Goal: Transaction & Acquisition: Purchase product/service

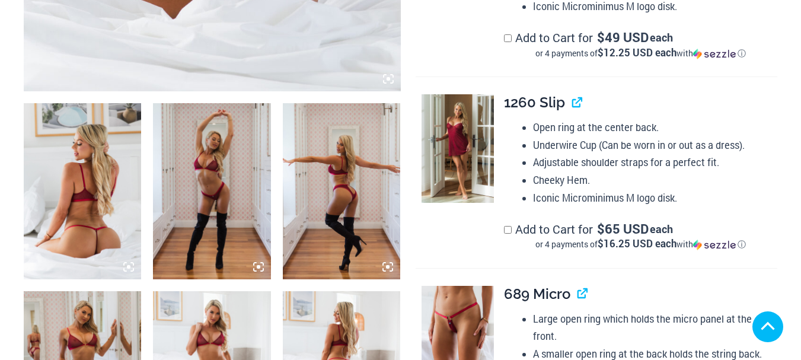
scroll to position [771, 0]
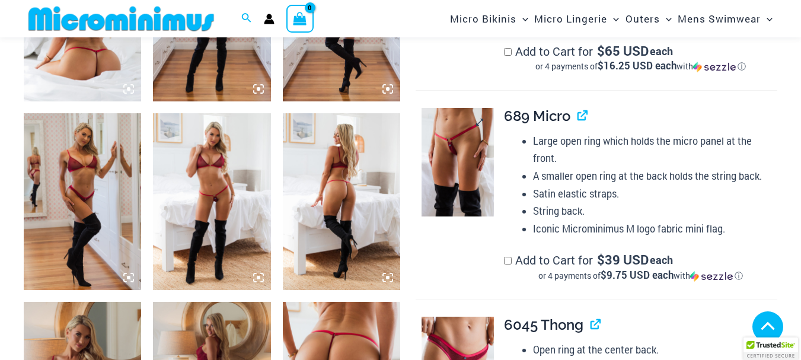
click at [462, 156] on img at bounding box center [458, 162] width 72 height 109
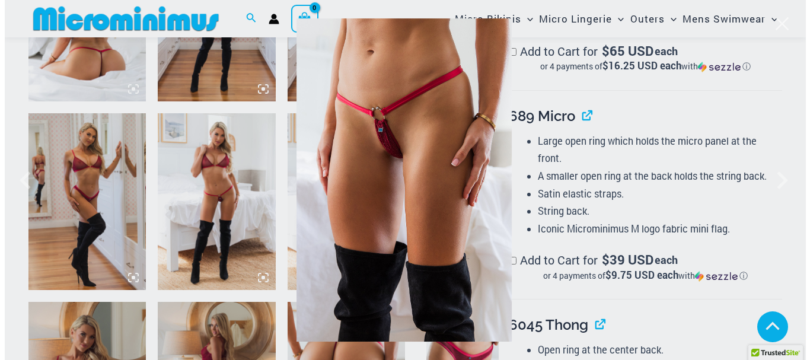
scroll to position [767, 0]
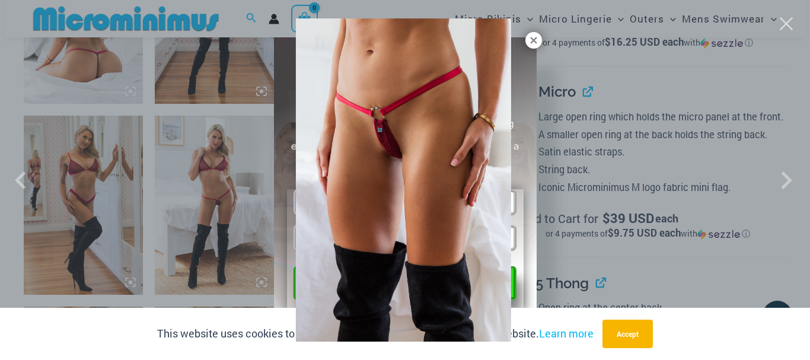
click at [536, 42] on div at bounding box center [405, 180] width 810 height 360
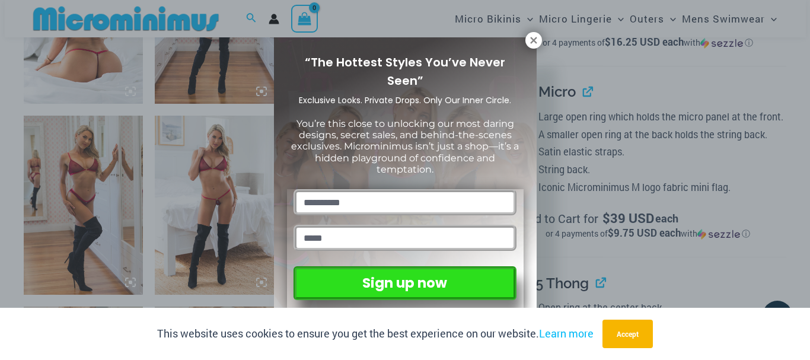
click at [536, 42] on icon at bounding box center [533, 40] width 11 height 11
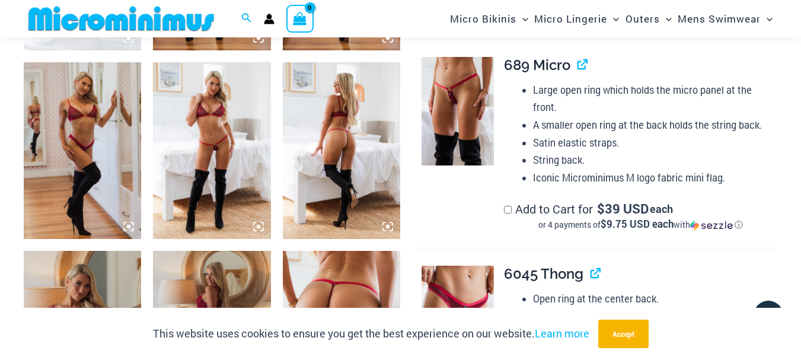
scroll to position [820, 0]
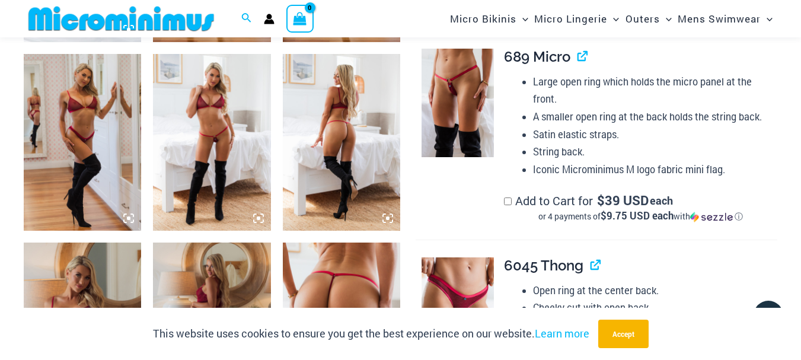
click at [223, 152] on img at bounding box center [211, 142] width 117 height 177
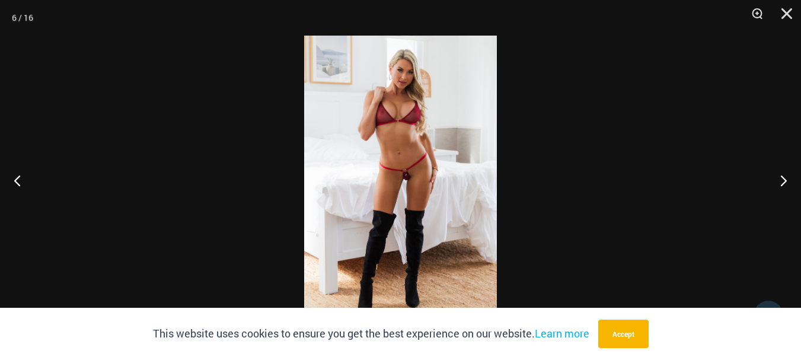
click at [439, 179] on img at bounding box center [400, 180] width 193 height 289
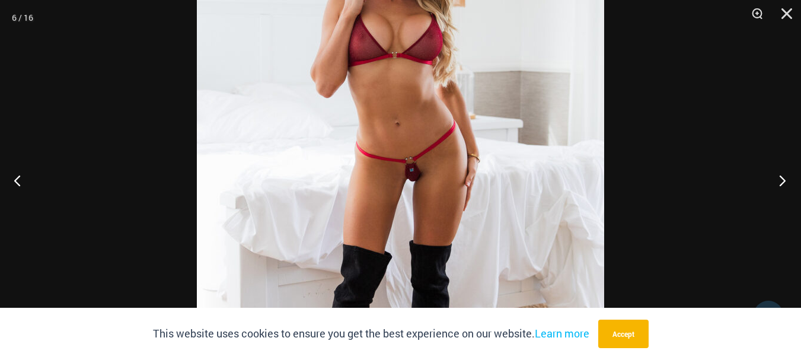
click at [781, 182] on button "Next" at bounding box center [779, 180] width 44 height 59
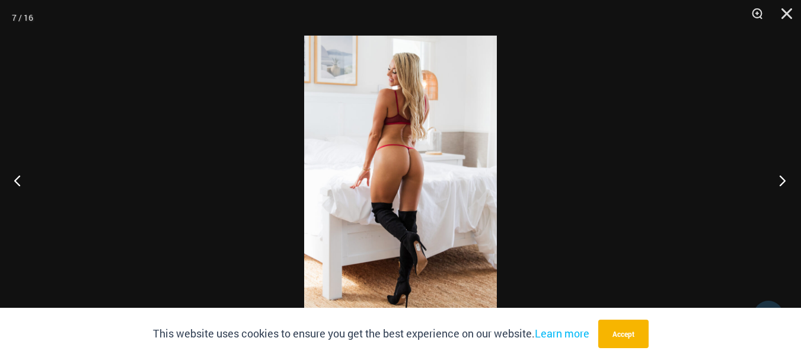
click at [781, 182] on button "Next" at bounding box center [779, 180] width 44 height 59
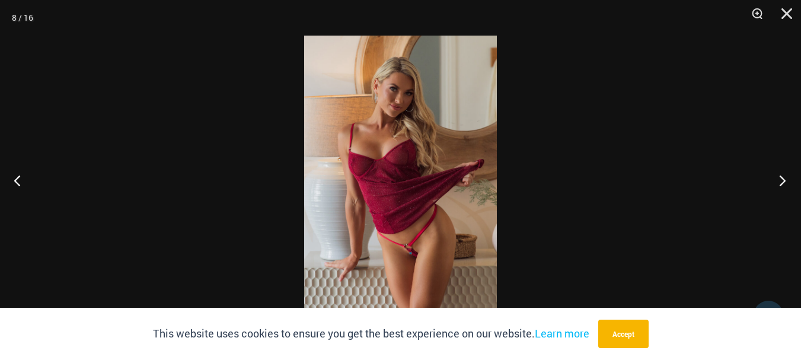
click at [781, 182] on button "Next" at bounding box center [779, 180] width 44 height 59
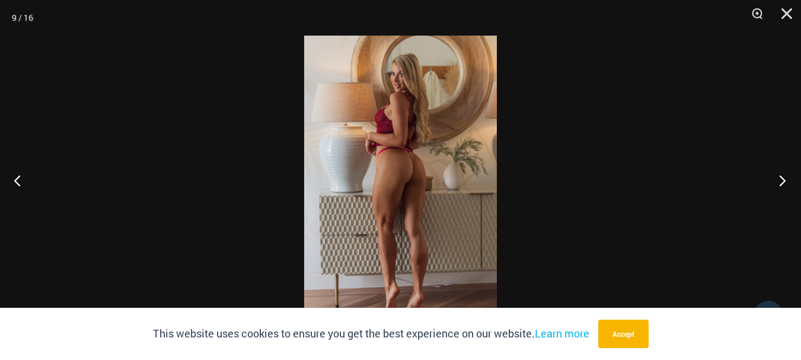
click at [781, 182] on button "Next" at bounding box center [779, 180] width 44 height 59
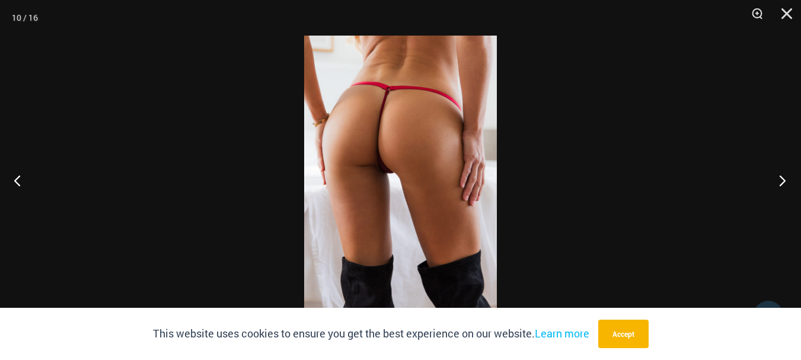
click at [781, 182] on button "Next" at bounding box center [779, 180] width 44 height 59
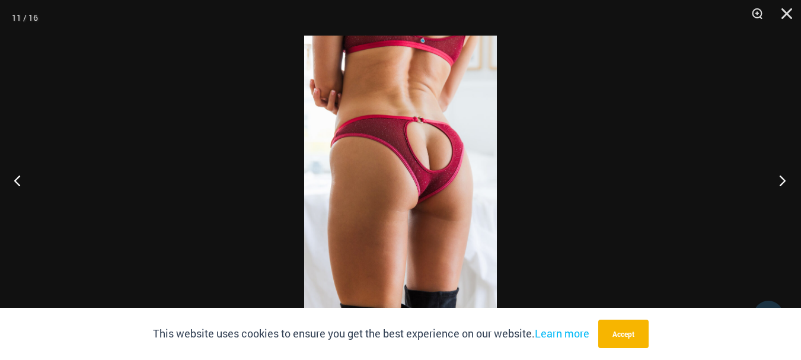
click at [781, 182] on button "Next" at bounding box center [779, 180] width 44 height 59
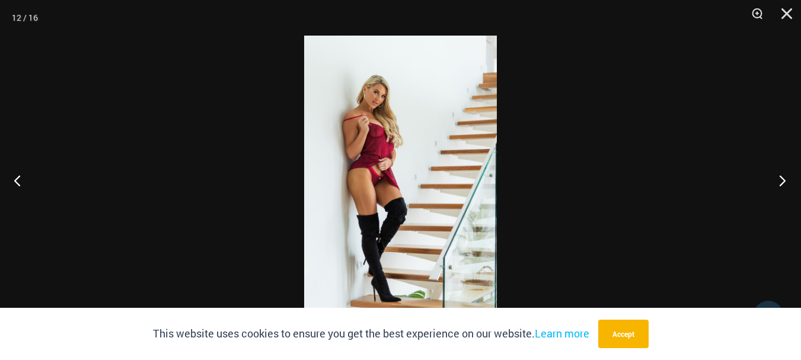
click at [781, 182] on button "Next" at bounding box center [779, 180] width 44 height 59
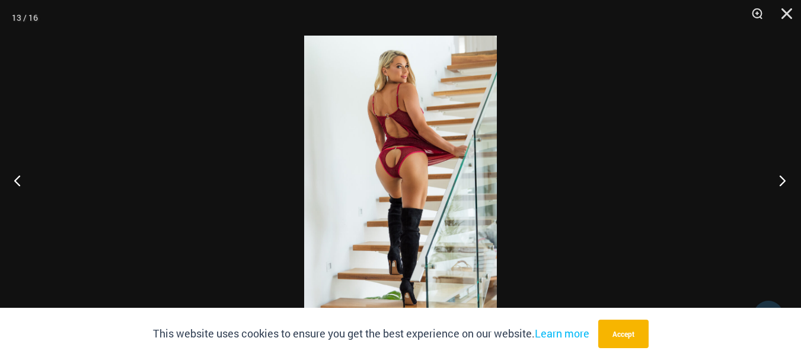
click at [781, 182] on button "Next" at bounding box center [779, 180] width 44 height 59
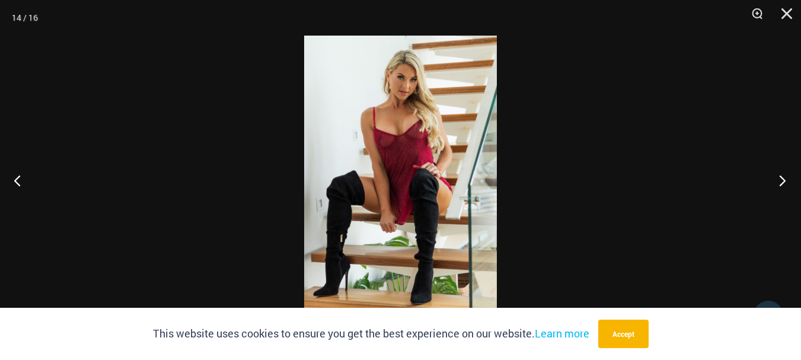
click at [781, 182] on button "Next" at bounding box center [779, 180] width 44 height 59
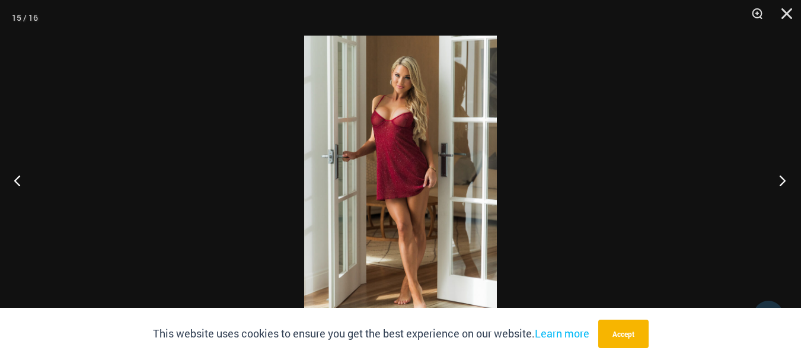
click at [781, 182] on button "Next" at bounding box center [779, 180] width 44 height 59
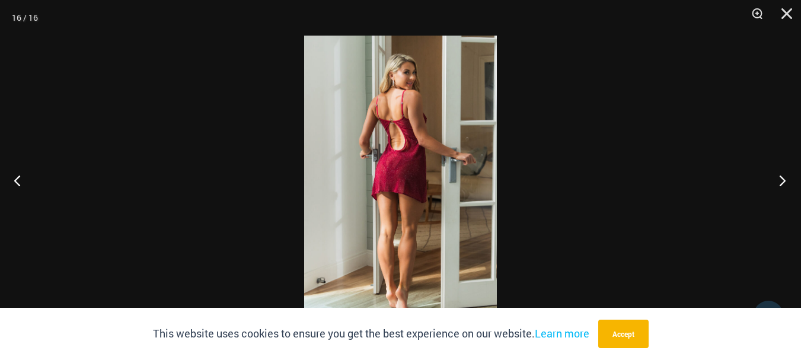
click at [781, 182] on button "Next" at bounding box center [779, 180] width 44 height 59
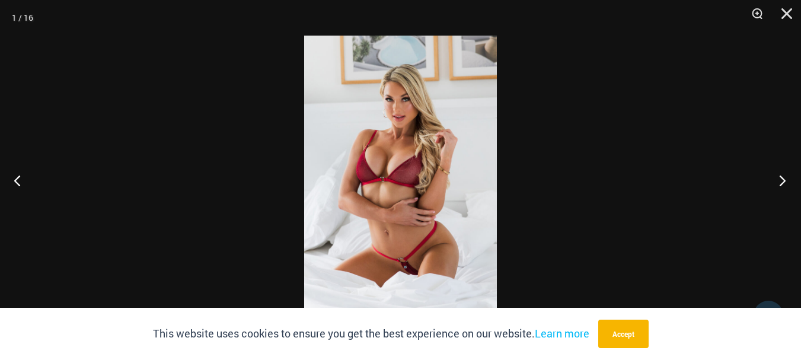
click at [781, 182] on button "Next" at bounding box center [779, 180] width 44 height 59
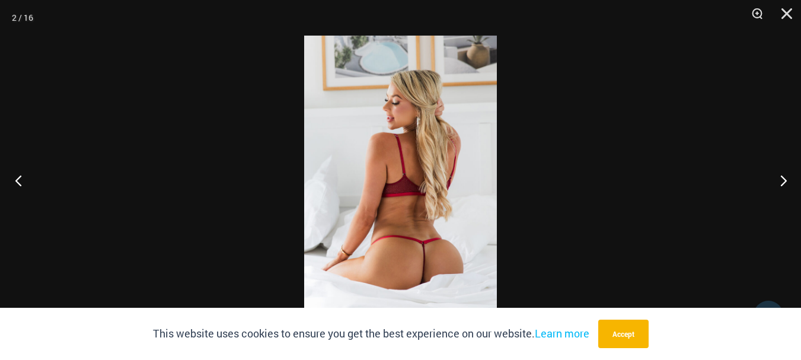
click at [19, 181] on button "Previous" at bounding box center [22, 180] width 44 height 59
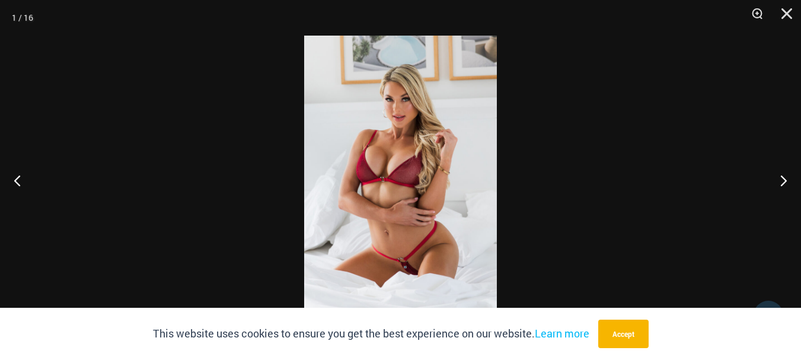
click at [377, 197] on img at bounding box center [400, 180] width 193 height 289
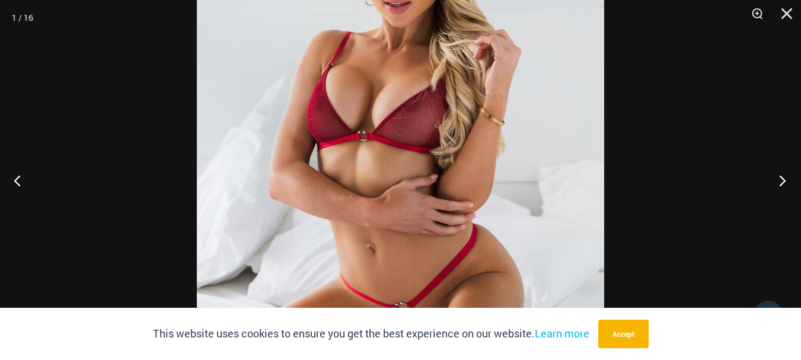
click at [783, 179] on button "Next" at bounding box center [779, 180] width 44 height 59
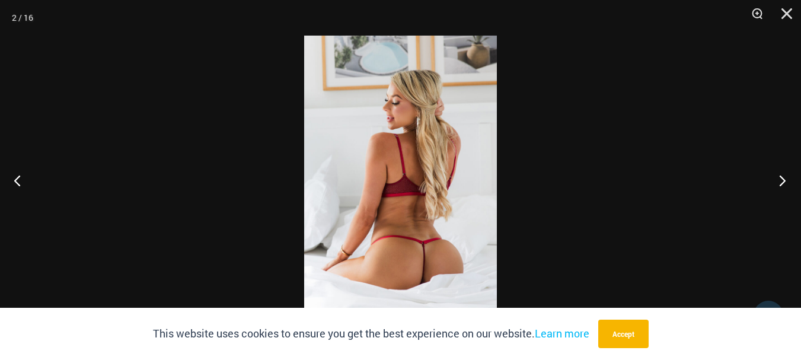
click at [783, 179] on button "Next" at bounding box center [779, 180] width 44 height 59
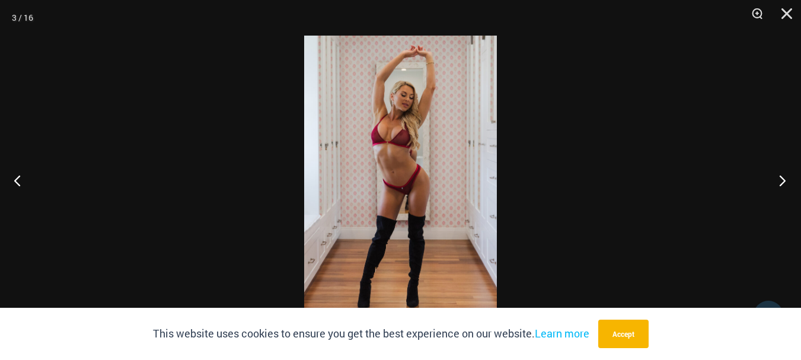
click at [783, 179] on button "Next" at bounding box center [779, 180] width 44 height 59
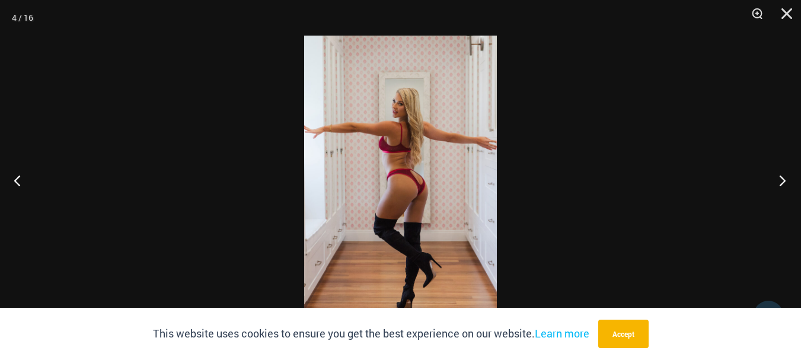
click at [783, 179] on button "Next" at bounding box center [779, 180] width 44 height 59
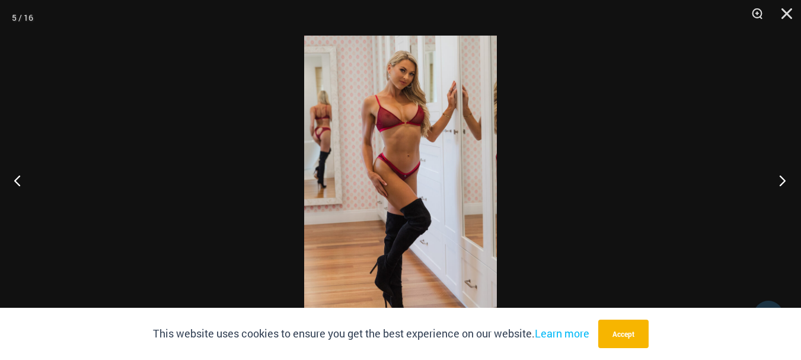
click at [783, 179] on button "Next" at bounding box center [779, 180] width 44 height 59
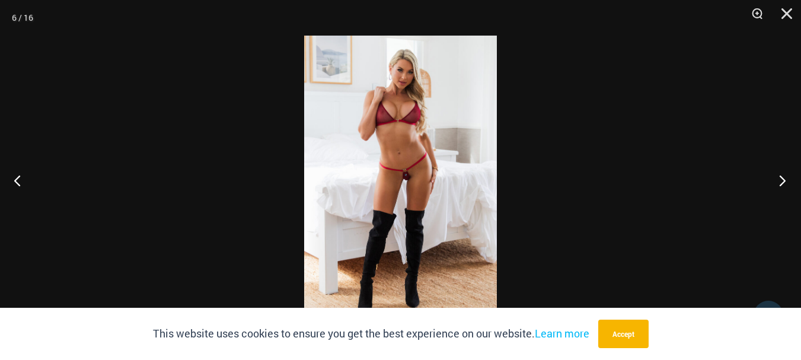
click at [783, 179] on button "Next" at bounding box center [779, 180] width 44 height 59
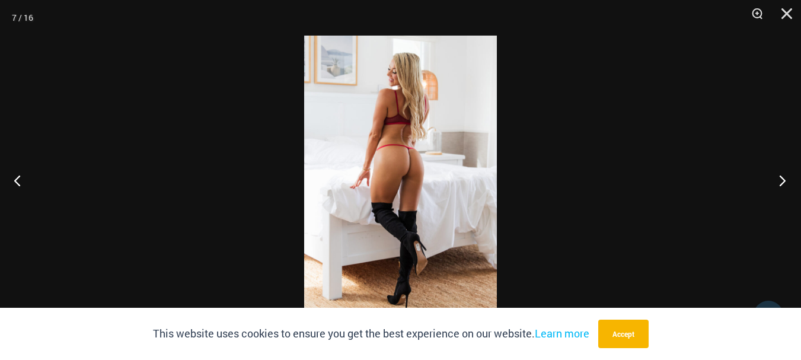
click at [783, 179] on button "Next" at bounding box center [779, 180] width 44 height 59
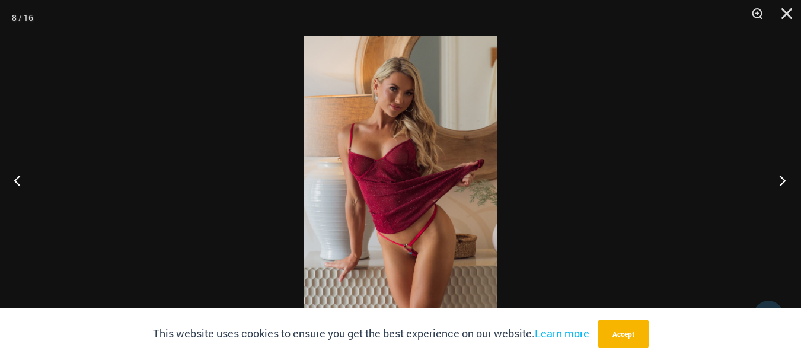
click at [783, 179] on button "Next" at bounding box center [779, 180] width 44 height 59
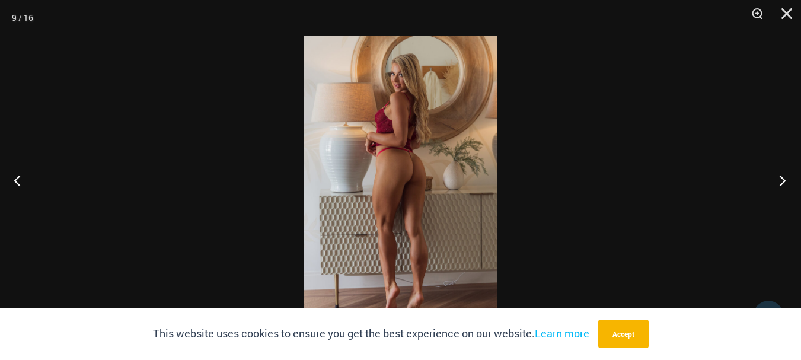
click at [783, 179] on button "Next" at bounding box center [779, 180] width 44 height 59
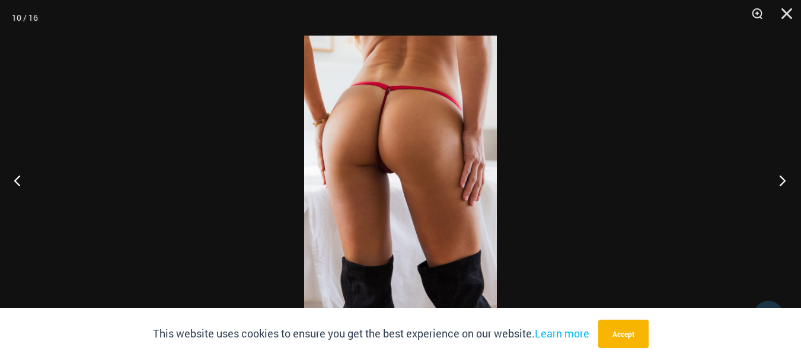
click at [783, 179] on button "Next" at bounding box center [779, 180] width 44 height 59
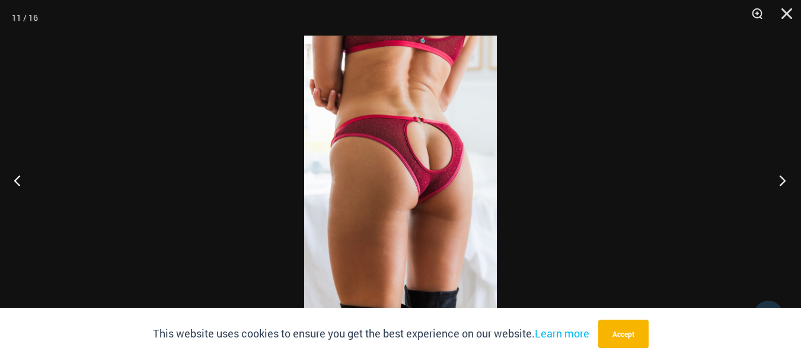
click at [783, 179] on button "Next" at bounding box center [779, 180] width 44 height 59
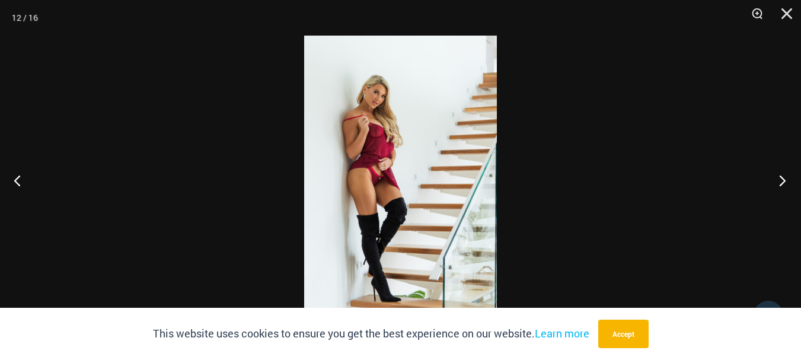
click at [783, 179] on button "Next" at bounding box center [779, 180] width 44 height 59
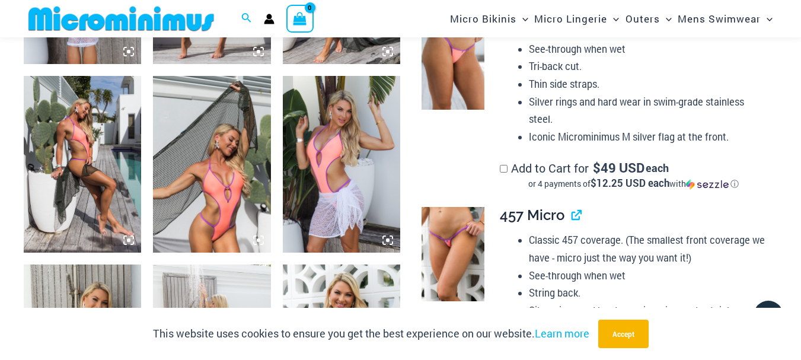
scroll to position [820, 0]
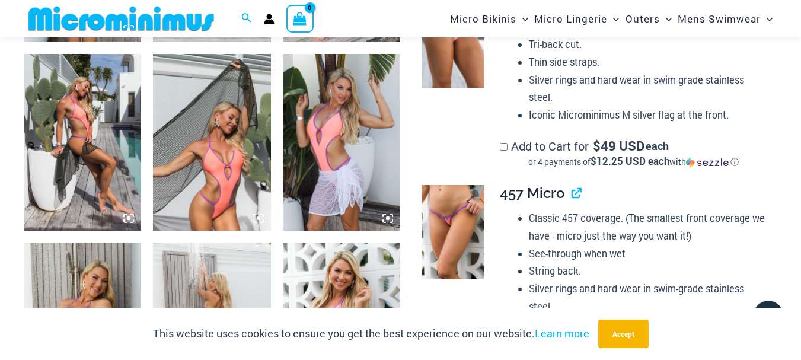
click at [448, 240] on img at bounding box center [453, 232] width 63 height 94
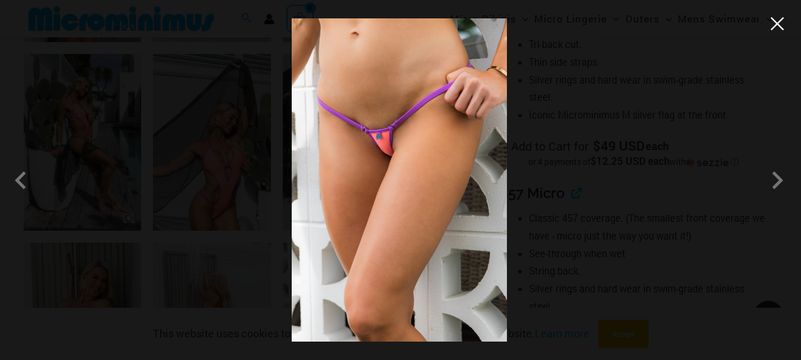
click at [783, 24] on button "Close" at bounding box center [778, 24] width 18 height 18
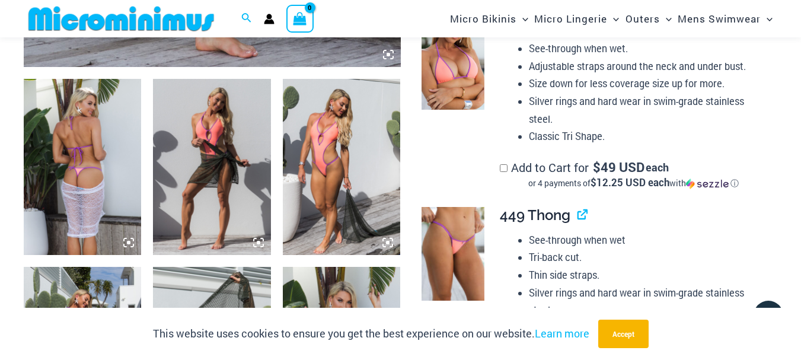
scroll to position [582, 0]
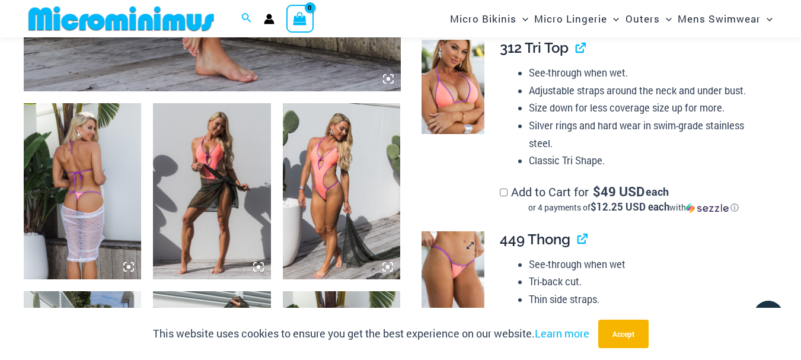
drag, startPoint x: 457, startPoint y: 249, endPoint x: 453, endPoint y: 279, distance: 30.5
click at [453, 279] on img at bounding box center [453, 278] width 63 height 94
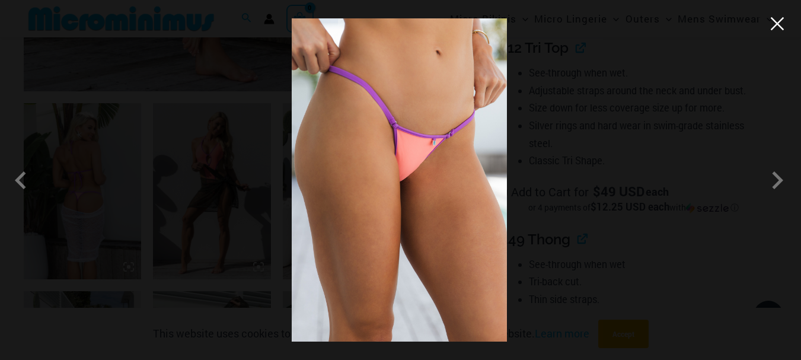
click at [778, 24] on button "Close" at bounding box center [778, 24] width 18 height 18
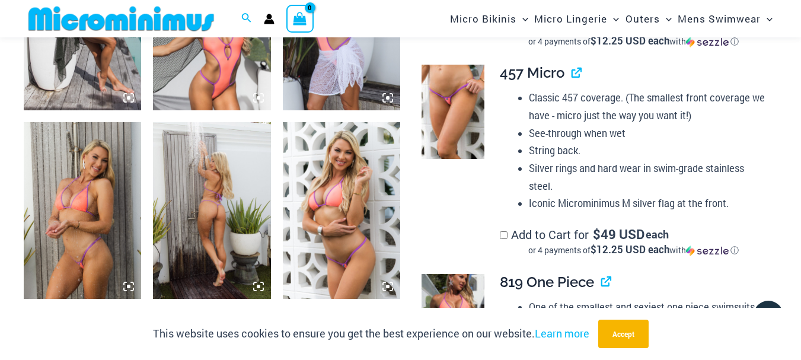
scroll to position [1057, 0]
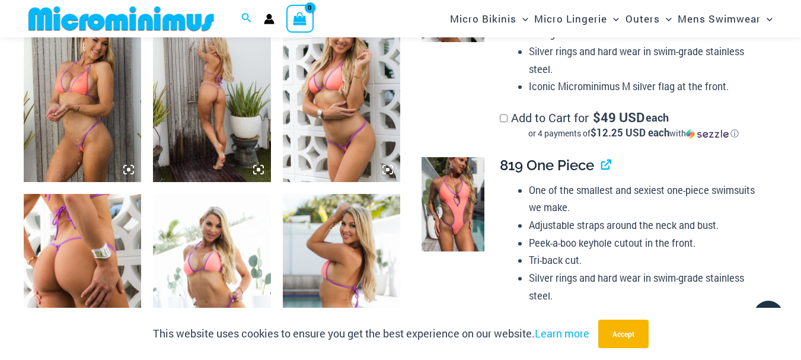
click at [461, 214] on img at bounding box center [453, 204] width 63 height 94
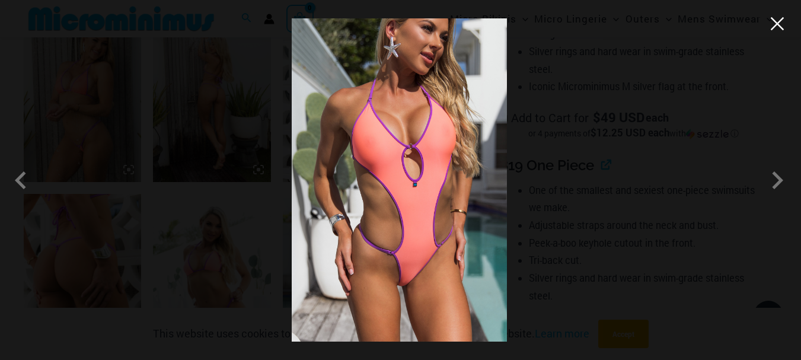
click at [783, 24] on button "Close" at bounding box center [778, 24] width 18 height 18
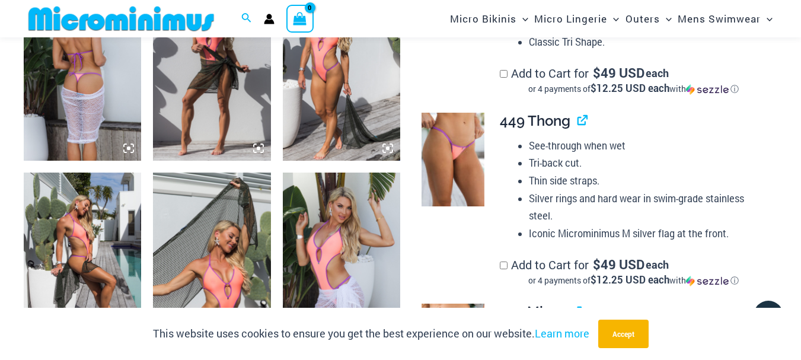
scroll to position [642, 0]
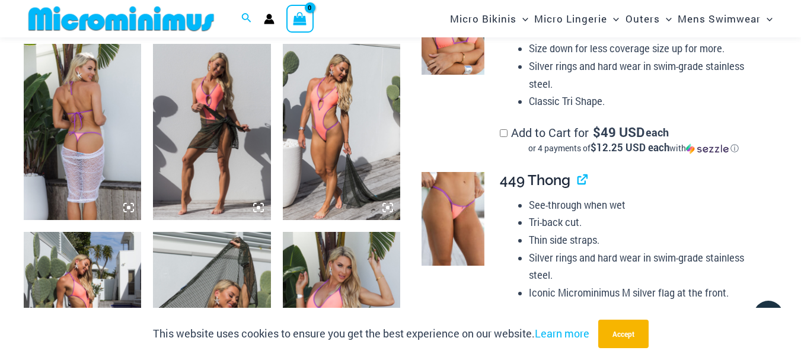
click at [314, 159] on img at bounding box center [341, 132] width 117 height 177
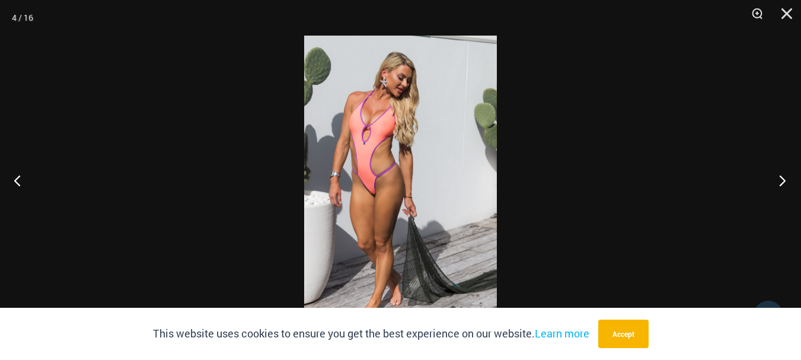
click at [783, 181] on button "Next" at bounding box center [779, 180] width 44 height 59
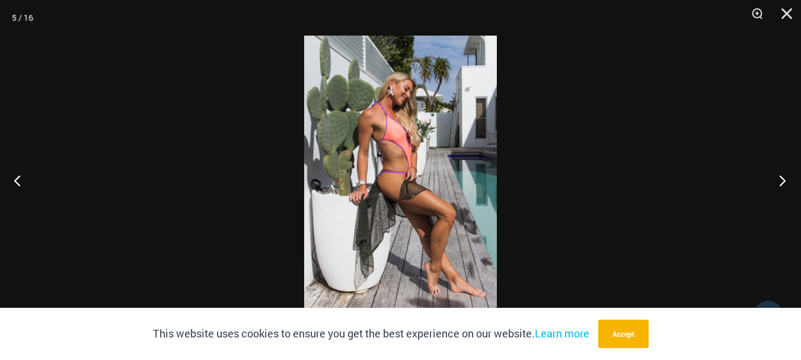
click at [783, 181] on button "Next" at bounding box center [779, 180] width 44 height 59
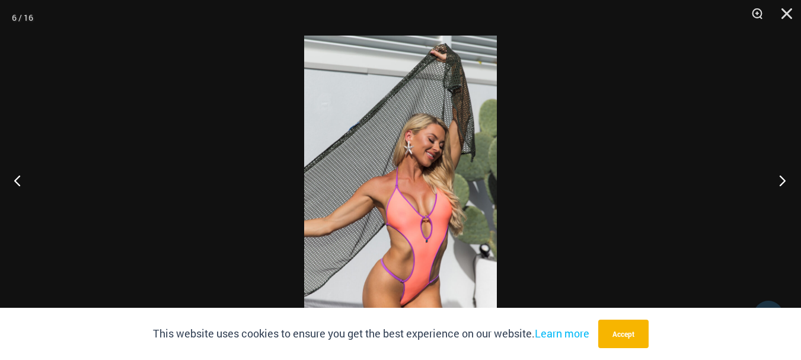
click at [783, 181] on button "Next" at bounding box center [779, 180] width 44 height 59
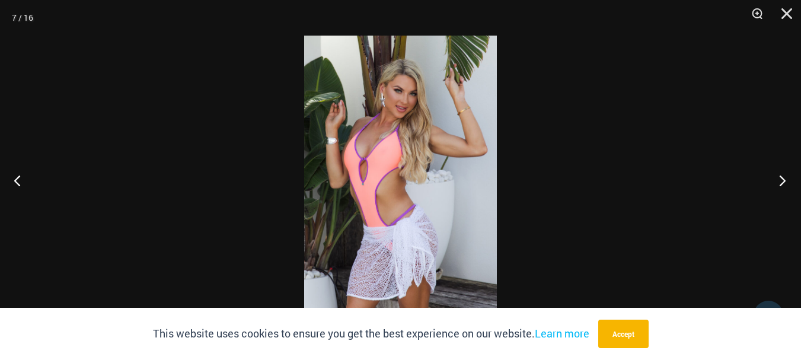
click at [783, 181] on button "Next" at bounding box center [779, 180] width 44 height 59
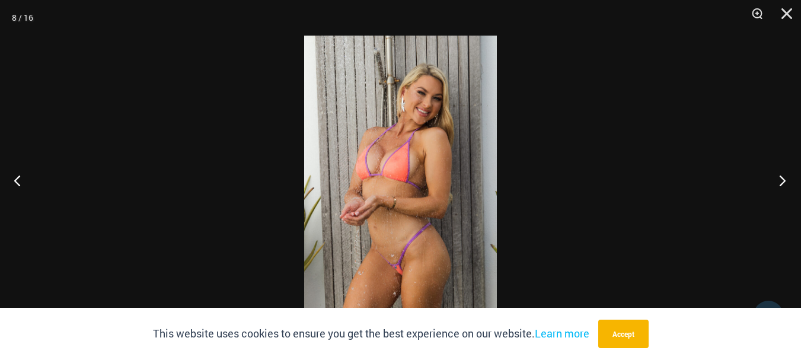
click at [780, 176] on button "Next" at bounding box center [779, 180] width 44 height 59
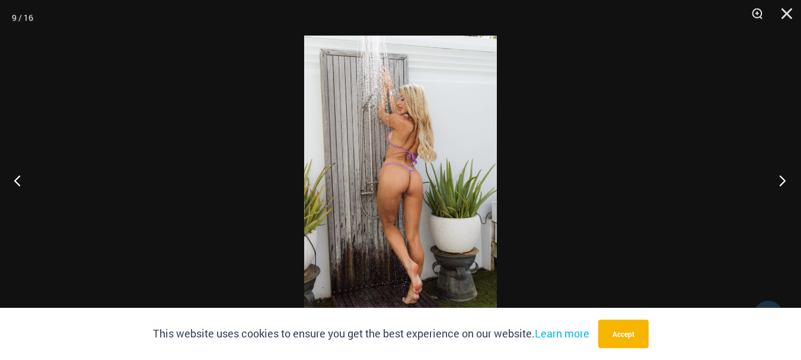
click at [780, 176] on button "Next" at bounding box center [779, 180] width 44 height 59
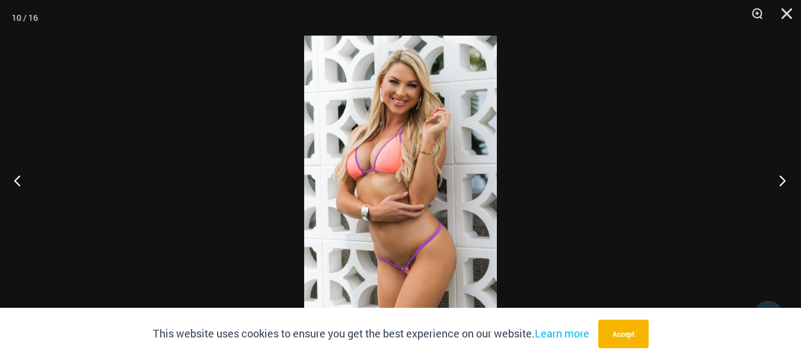
click at [783, 180] on button "Next" at bounding box center [779, 180] width 44 height 59
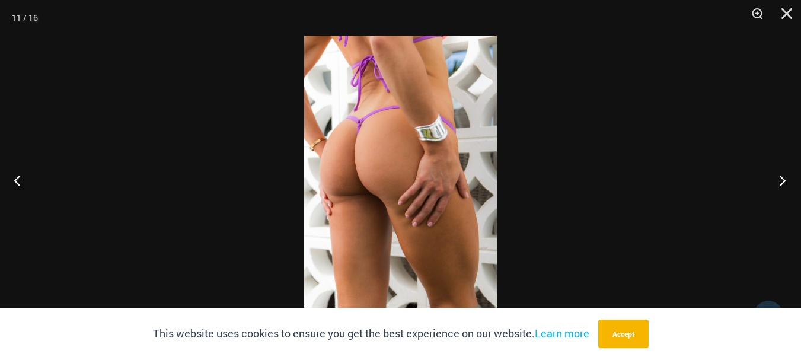
click at [783, 180] on button "Next" at bounding box center [779, 180] width 44 height 59
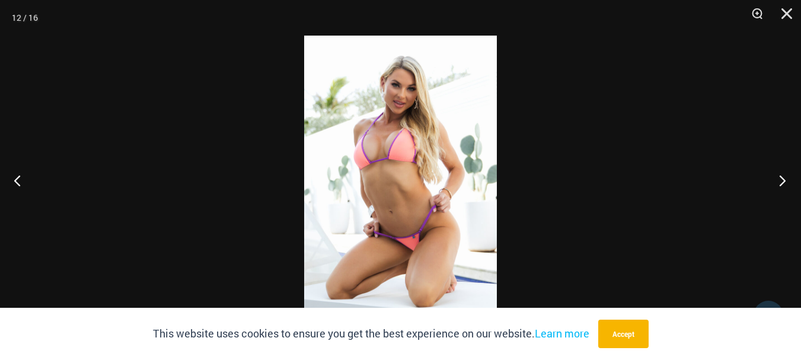
click at [783, 180] on button "Next" at bounding box center [779, 180] width 44 height 59
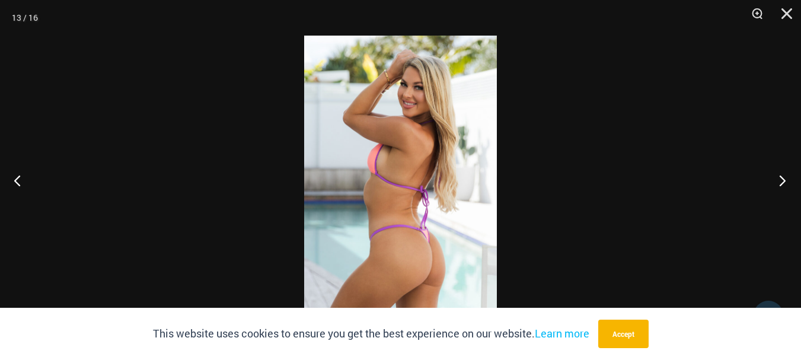
click at [783, 180] on button "Next" at bounding box center [779, 180] width 44 height 59
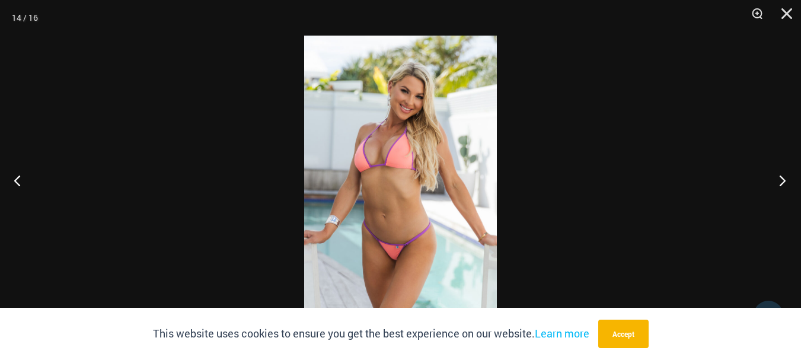
click at [783, 180] on button "Next" at bounding box center [779, 180] width 44 height 59
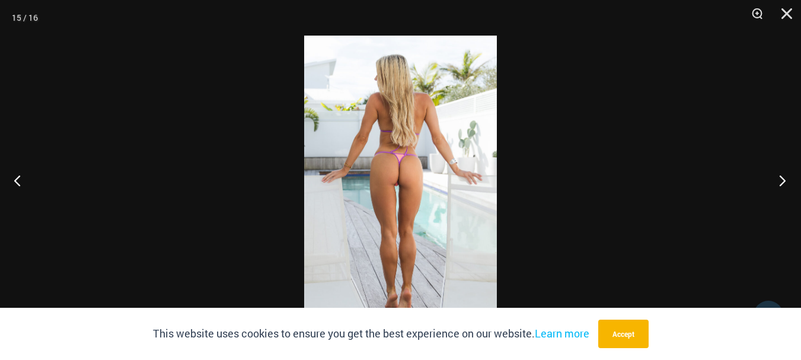
click at [783, 180] on button "Next" at bounding box center [779, 180] width 44 height 59
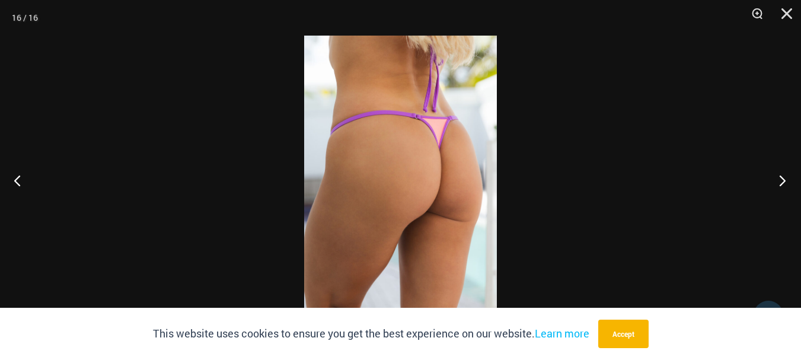
click at [783, 180] on button "Next" at bounding box center [779, 180] width 44 height 59
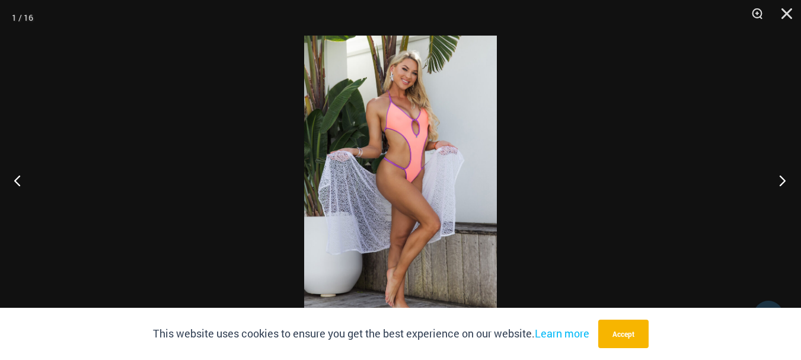
click at [783, 180] on button "Next" at bounding box center [779, 180] width 44 height 59
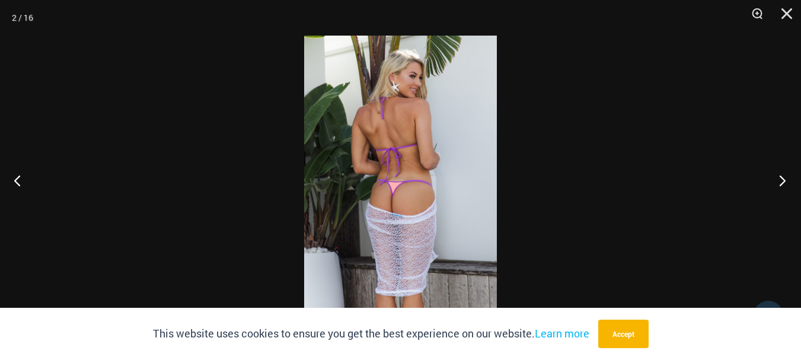
click at [783, 180] on button "Next" at bounding box center [779, 180] width 44 height 59
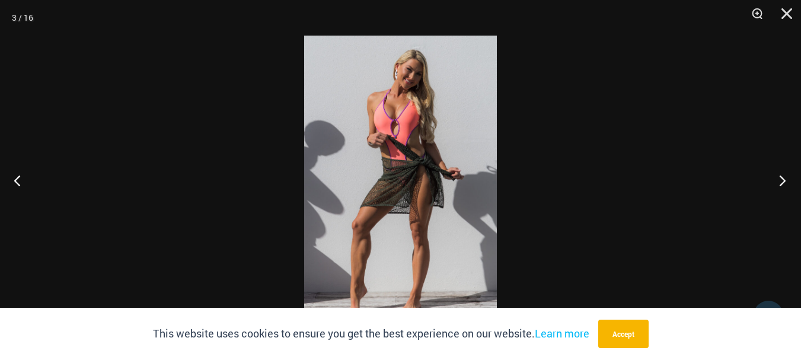
click at [783, 180] on button "Next" at bounding box center [779, 180] width 44 height 59
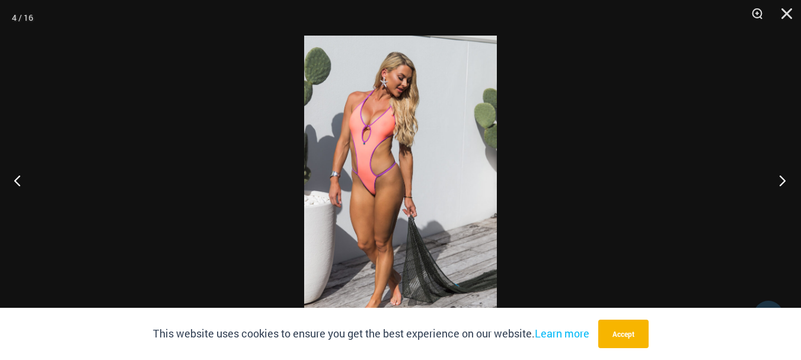
click at [783, 180] on button "Next" at bounding box center [779, 180] width 44 height 59
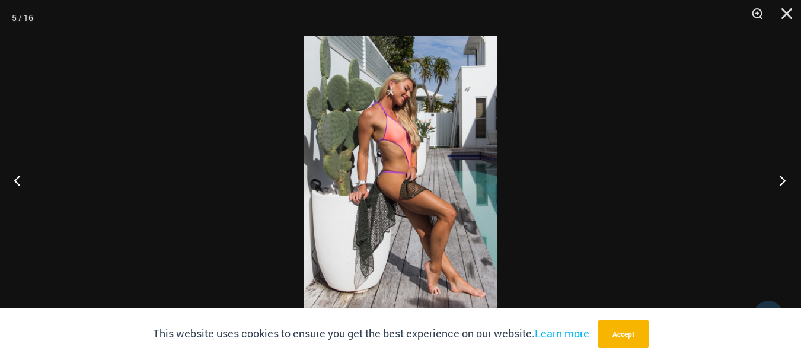
click at [783, 180] on button "Next" at bounding box center [779, 180] width 44 height 59
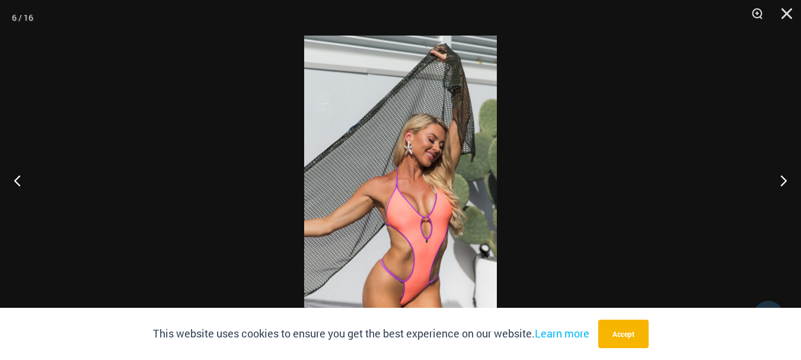
click at [407, 299] on img at bounding box center [400, 180] width 193 height 289
